Goal: Check status: Check status

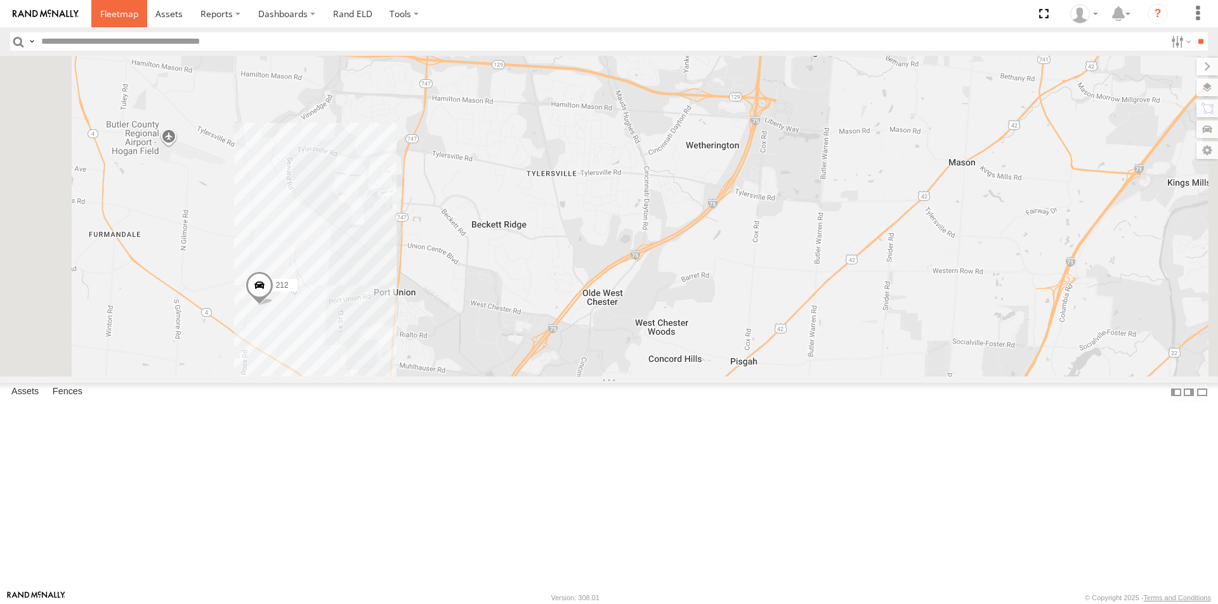
click at [106, 23] on link at bounding box center [119, 13] width 56 height 27
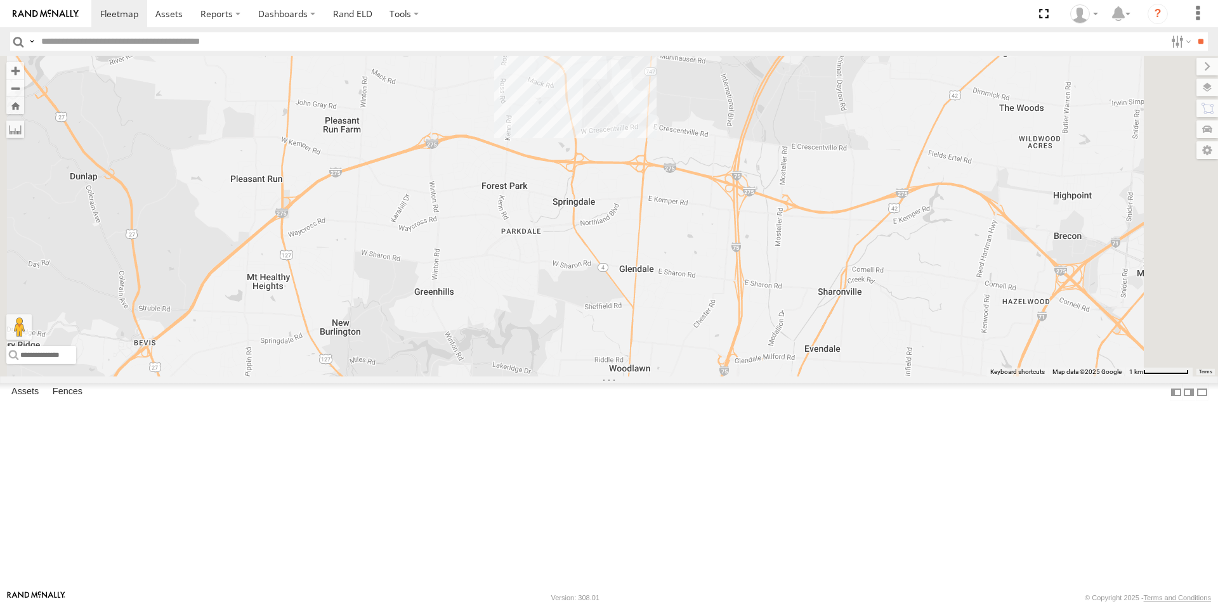
click at [710, 427] on span at bounding box center [698, 416] width 23 height 23
click at [565, 377] on div "4036 212 4036 All Assets I-75 Cincinnati 39.23721 , -84.45129 South 14 16:07:54…" at bounding box center [609, 216] width 1218 height 321
click at [104, 17] on span at bounding box center [119, 14] width 38 height 12
